Goal: Transaction & Acquisition: Purchase product/service

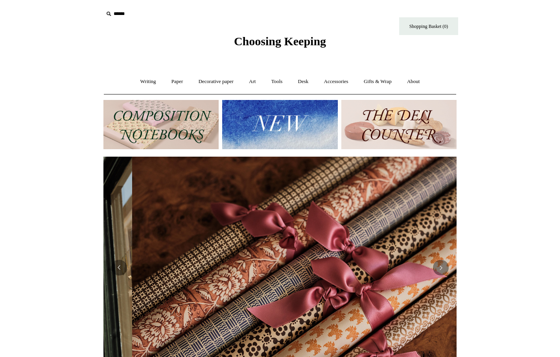
scroll to position [0, 707]
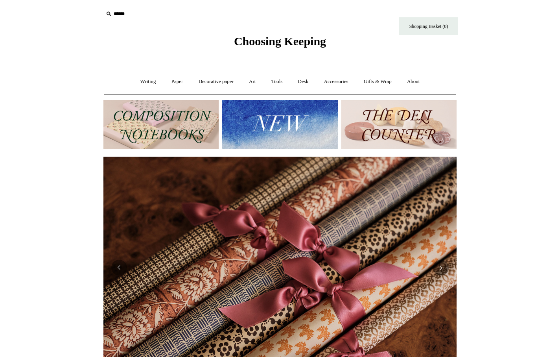
click at [283, 123] on img at bounding box center [279, 124] width 115 height 49
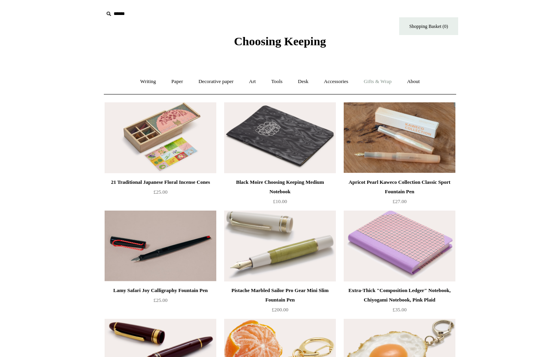
click at [379, 78] on link "Gifts & Wrap +" at bounding box center [378, 81] width 42 height 21
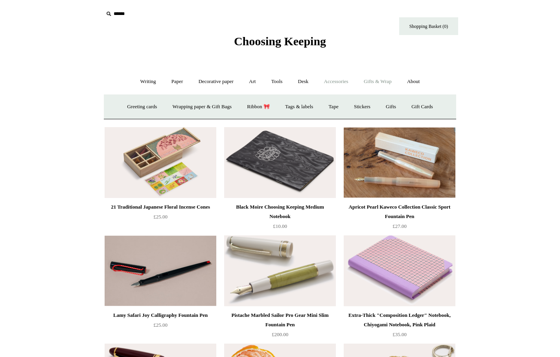
click at [344, 78] on link "Accessories +" at bounding box center [336, 81] width 39 height 21
click at [295, 44] on span "Choosing Keeping" at bounding box center [280, 41] width 92 height 13
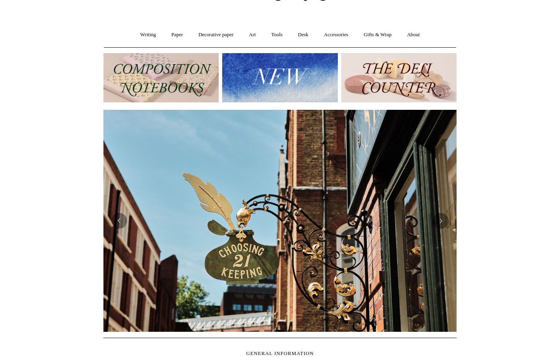
scroll to position [52, 0]
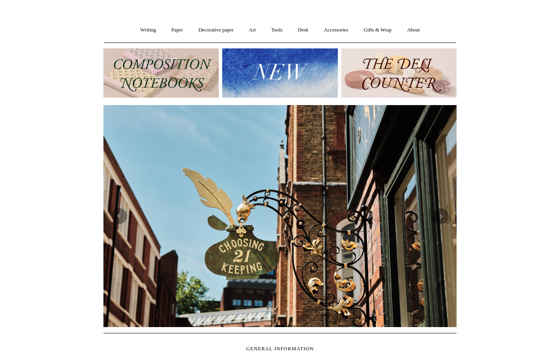
click at [370, 74] on img at bounding box center [399, 72] width 115 height 49
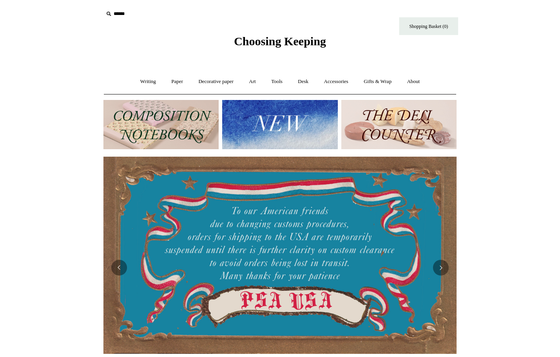
click at [376, 126] on img at bounding box center [399, 124] width 115 height 49
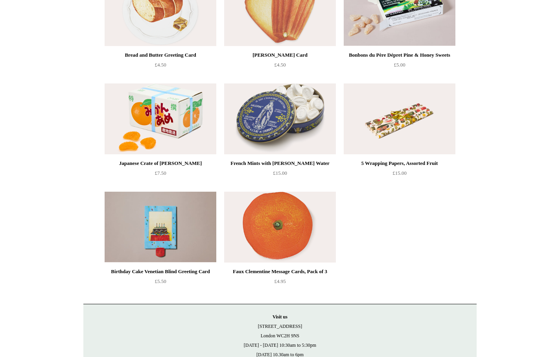
scroll to position [668, 0]
click at [177, 232] on img at bounding box center [161, 227] width 112 height 71
